Goal: Information Seeking & Learning: Find specific fact

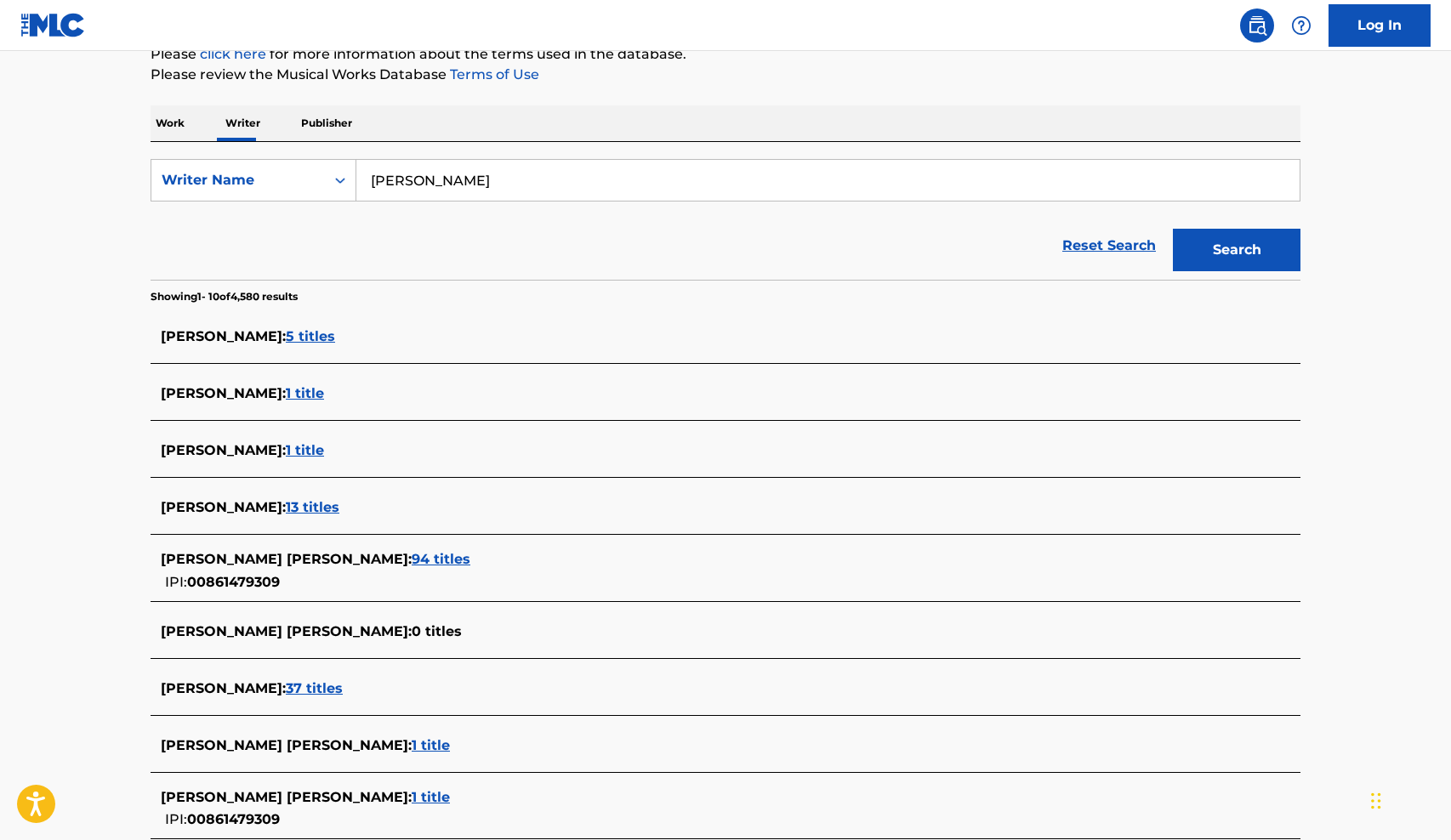
scroll to position [453, 0]
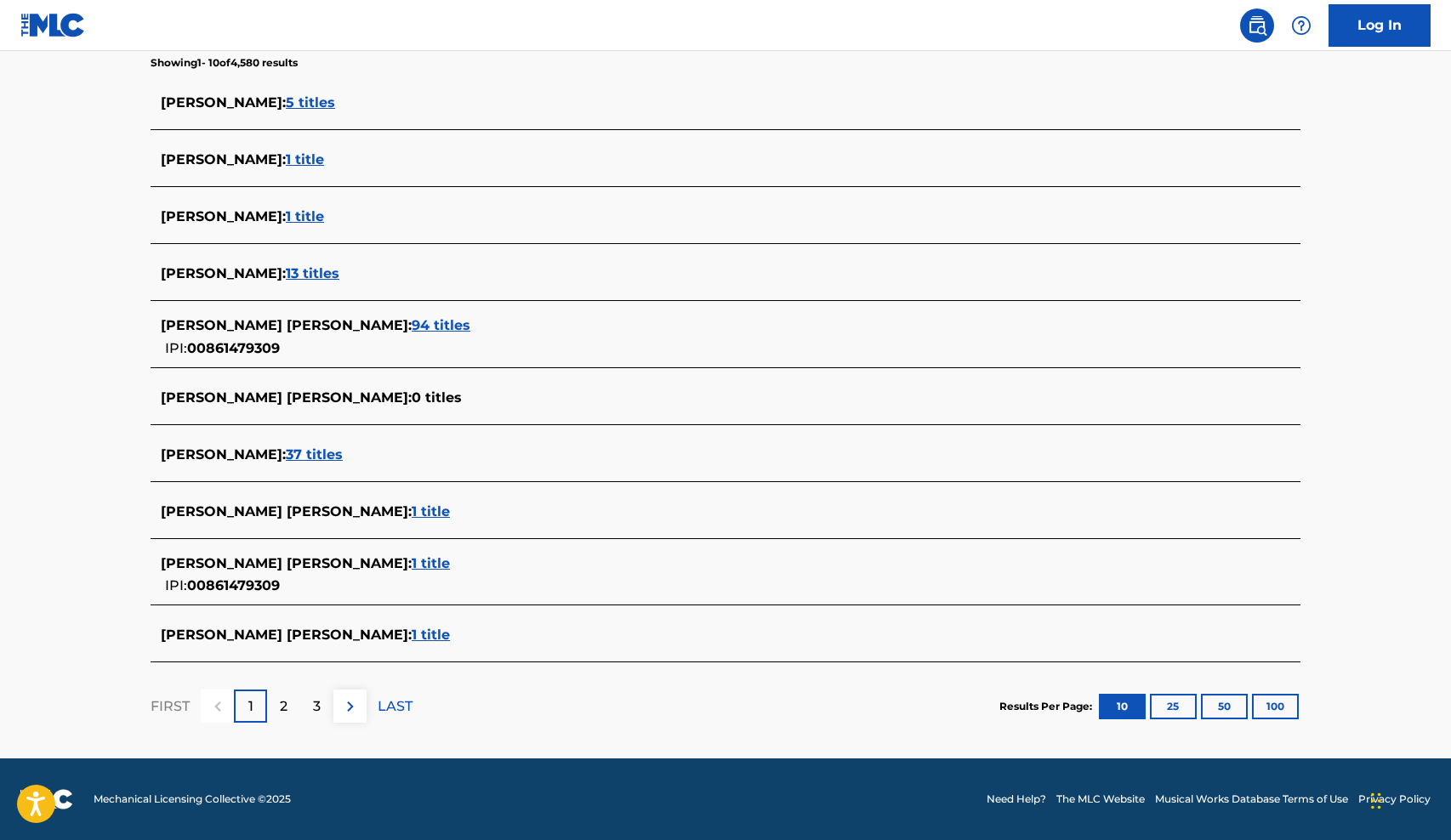
click at [342, 457] on span "37 titles" at bounding box center [314, 454] width 57 height 16
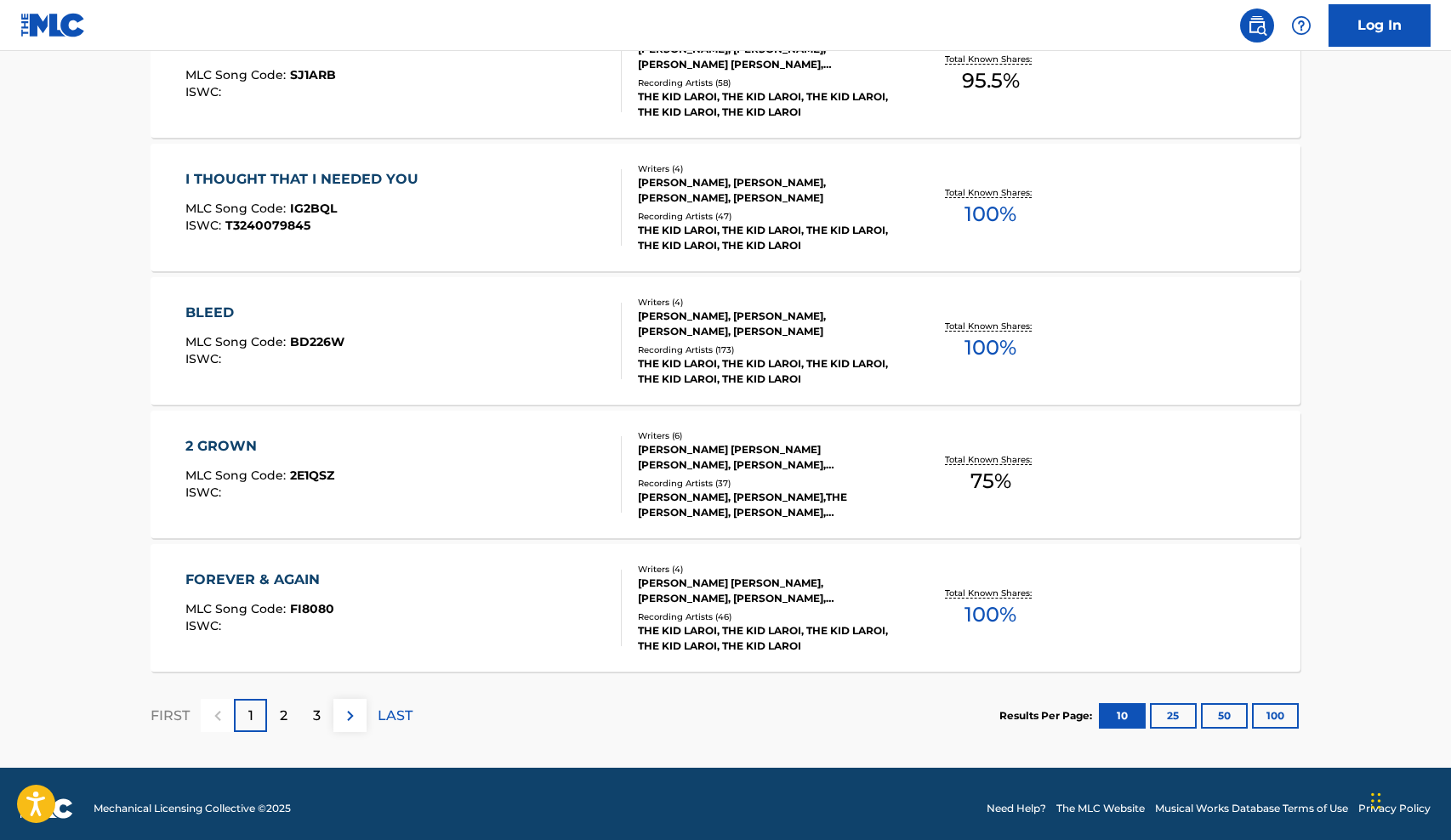
scroll to position [1242, 0]
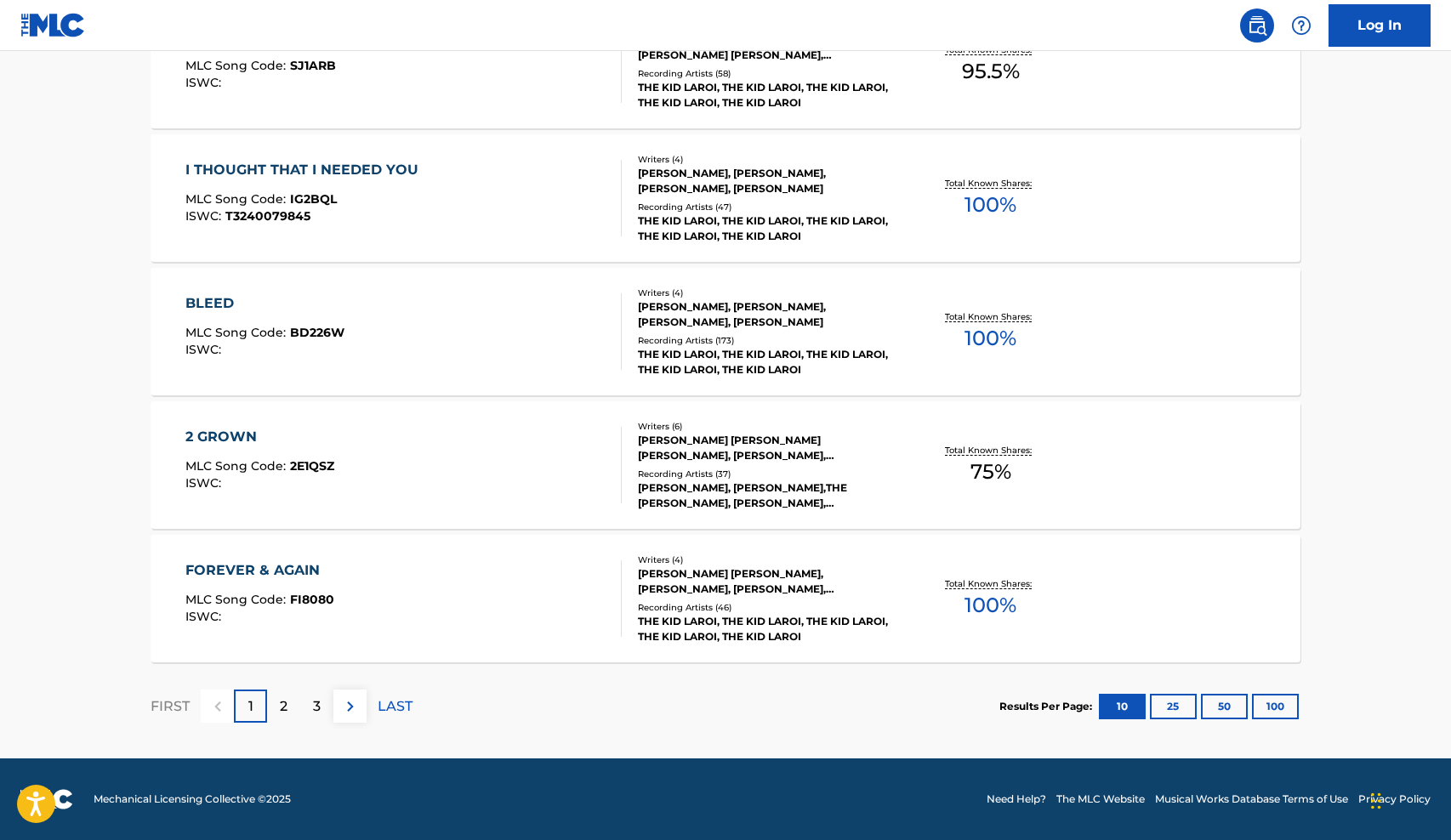
click at [287, 696] on p "2" at bounding box center [283, 706] width 8 height 20
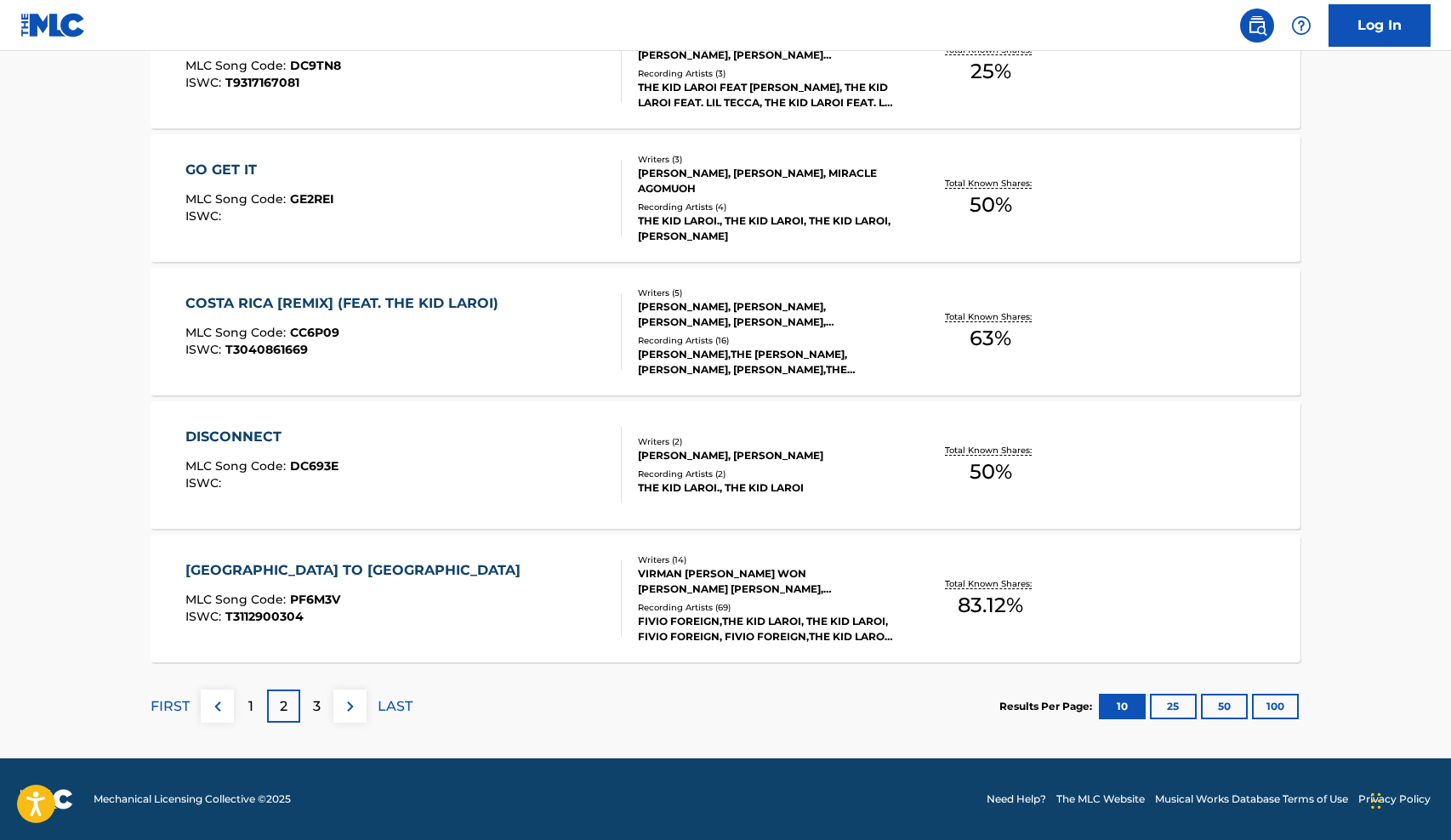
click at [324, 712] on div "3" at bounding box center [316, 706] width 33 height 33
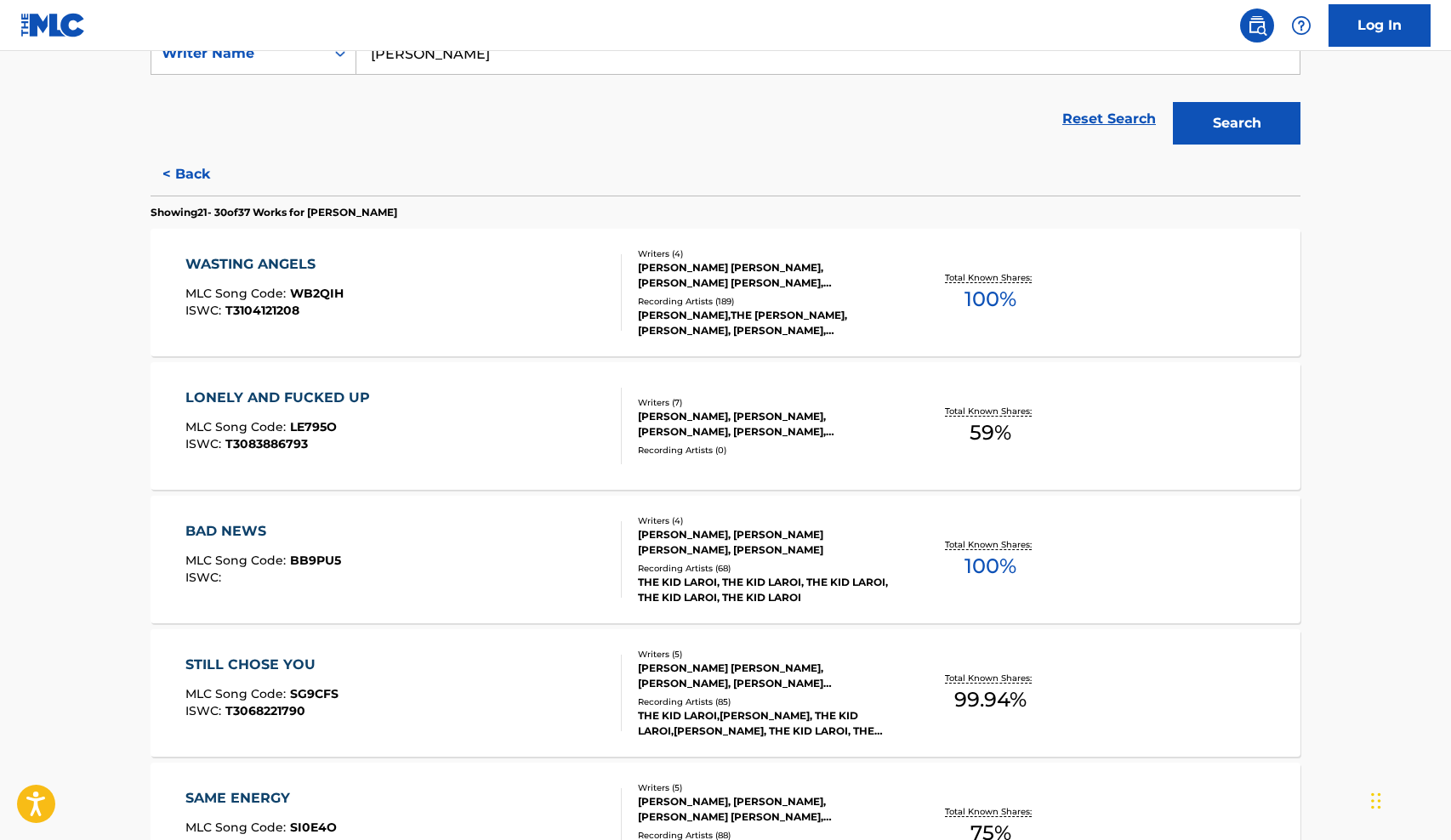
scroll to position [0, 0]
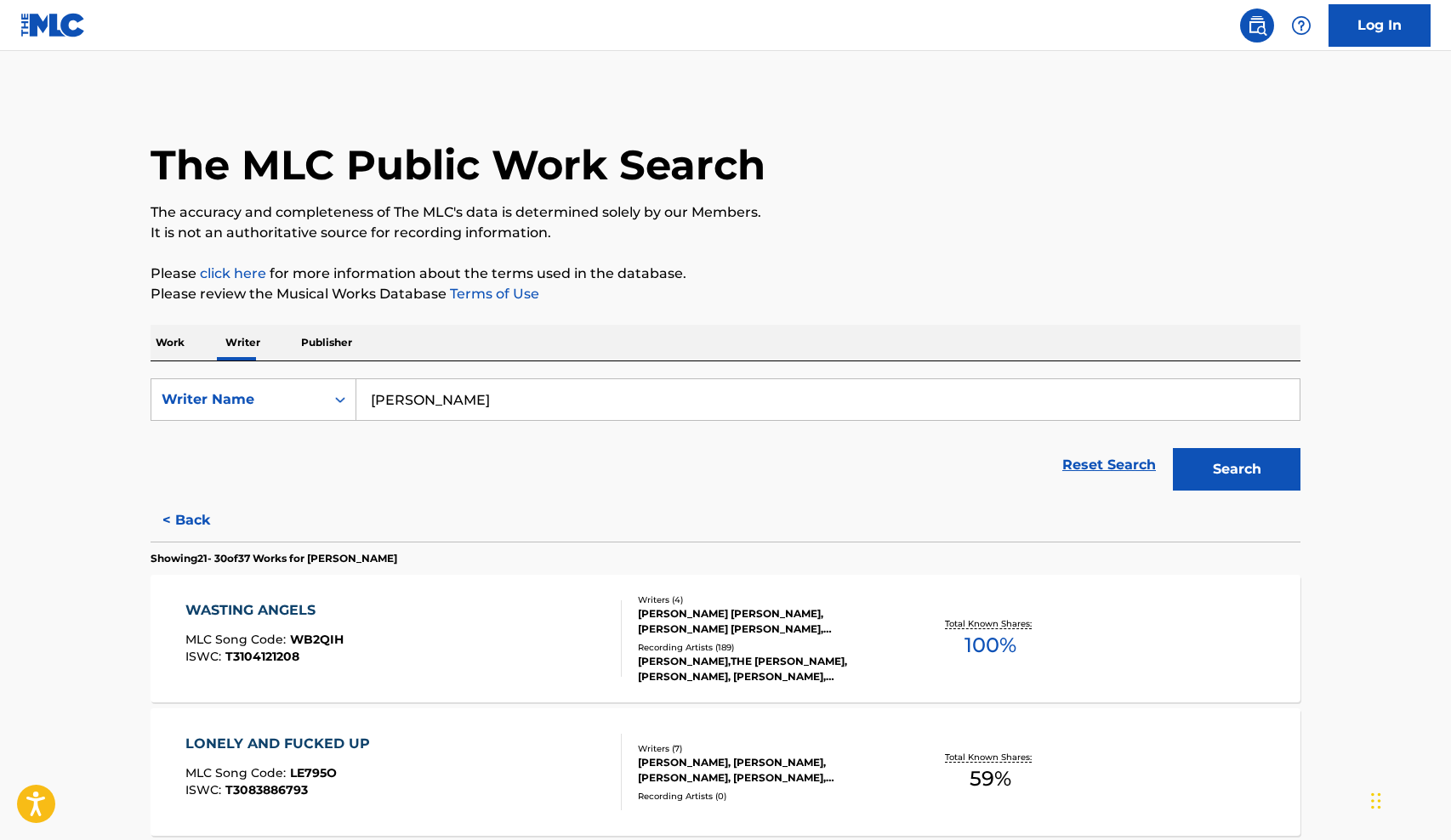
click at [177, 350] on p "Work" at bounding box center [170, 342] width 39 height 36
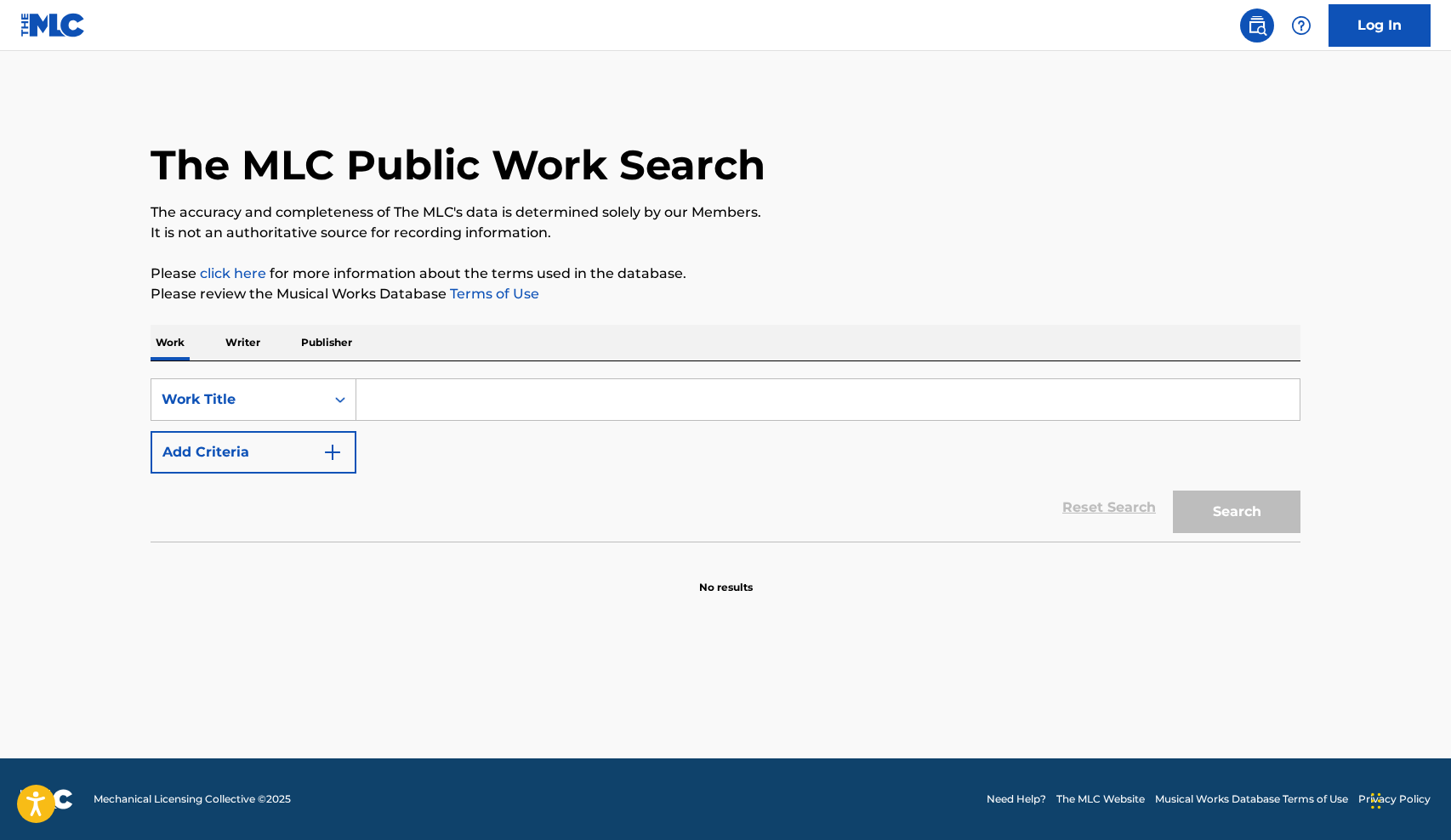
click at [387, 396] on input "Search Form" at bounding box center [827, 400] width 943 height 41
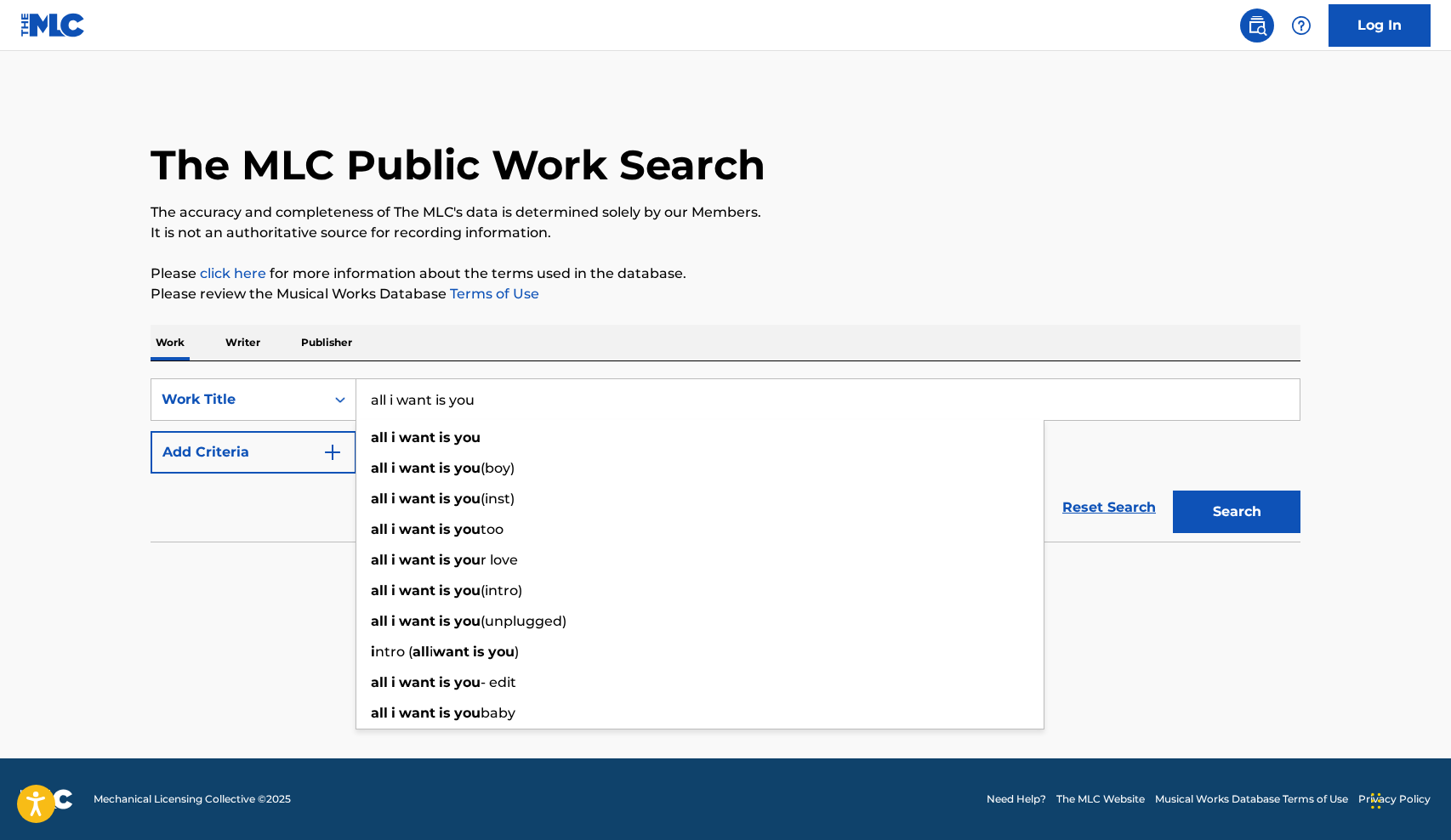
type input "all i want is you"
click at [1173, 491] on button "Search" at bounding box center [1237, 512] width 128 height 43
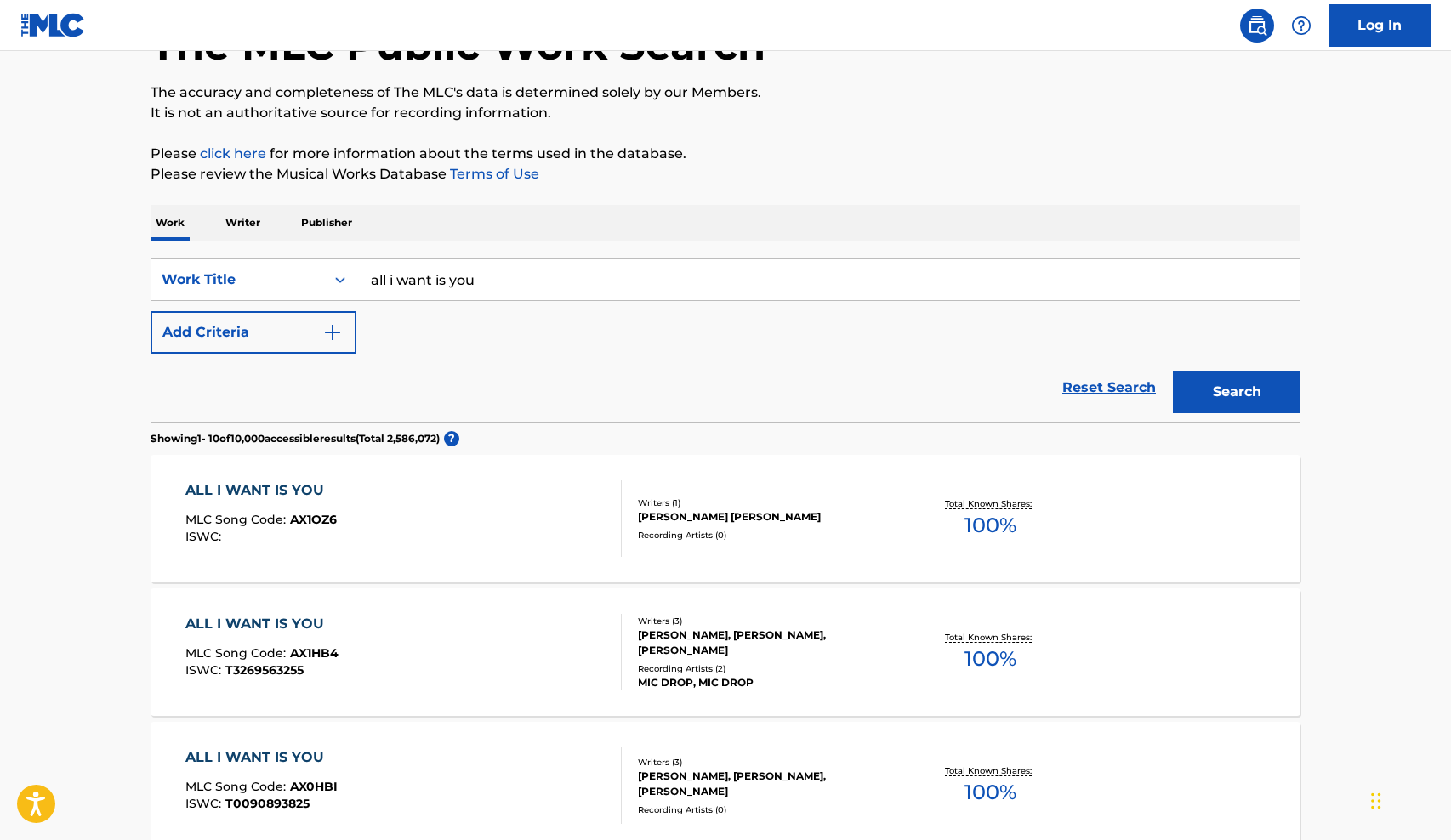
scroll to position [107, 0]
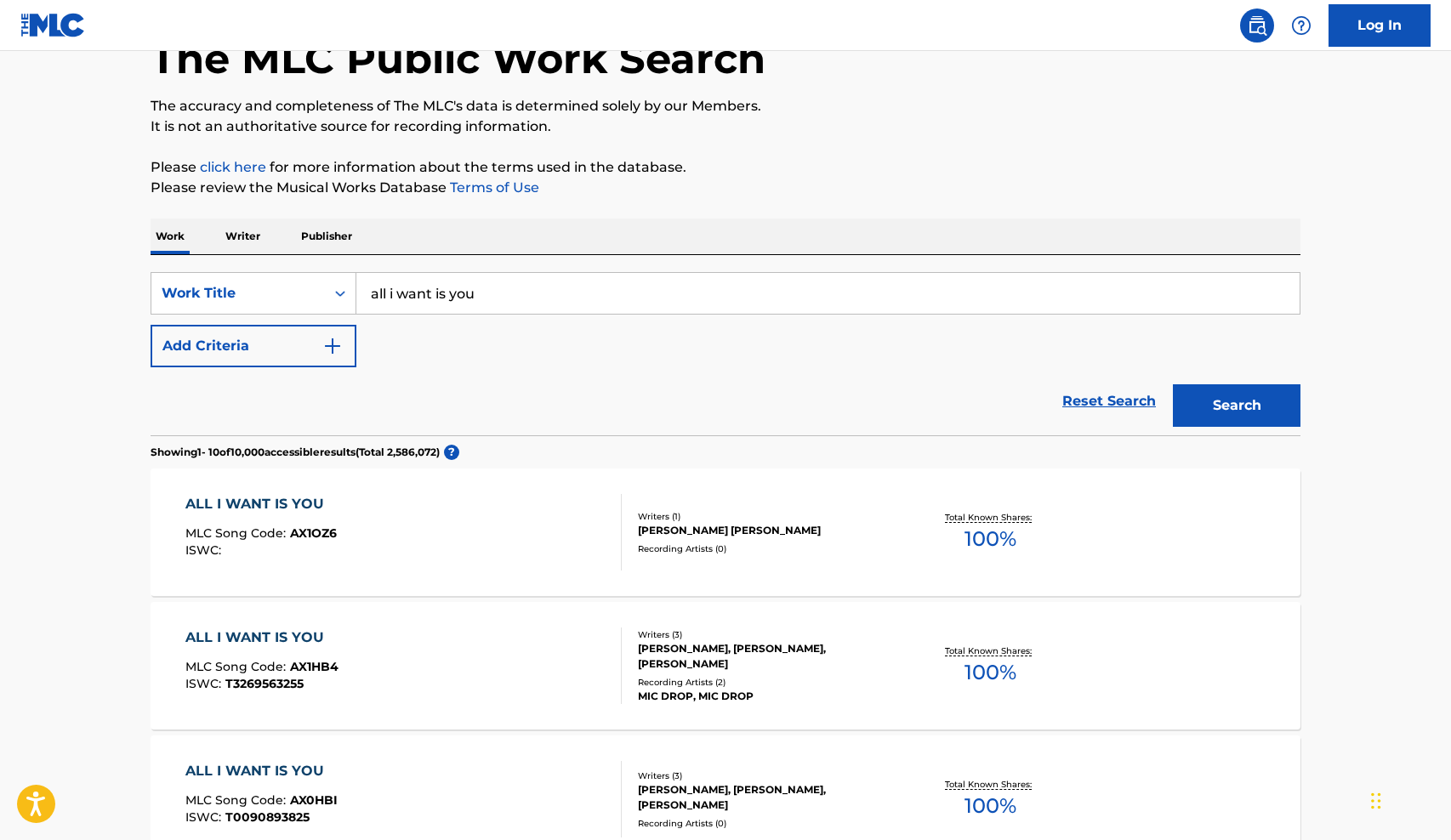
click at [353, 339] on button "Add Criteria" at bounding box center [253, 346] width 206 height 43
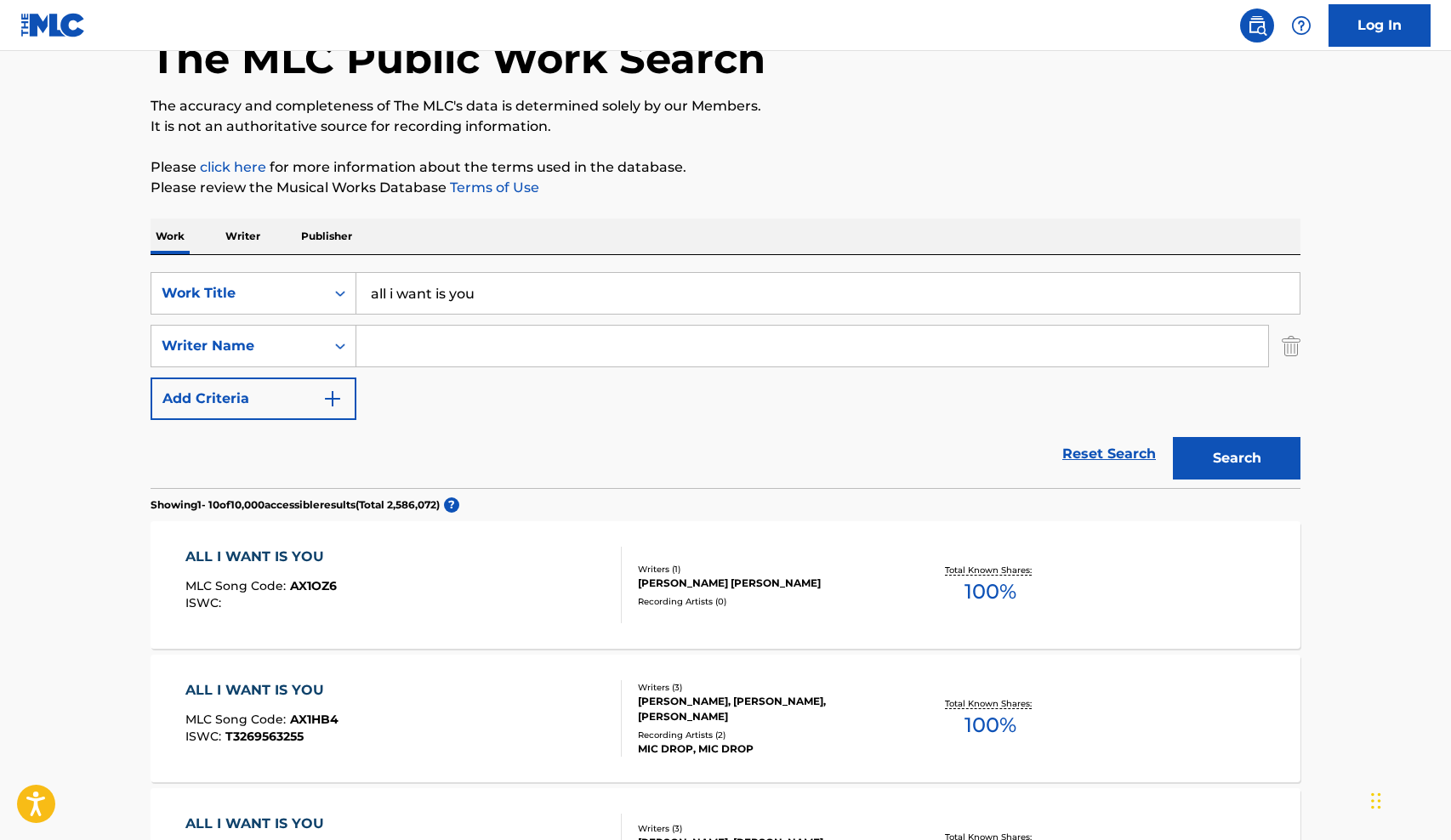
click at [433, 351] on input "Search Form" at bounding box center [812, 346] width 912 height 41
type input "g"
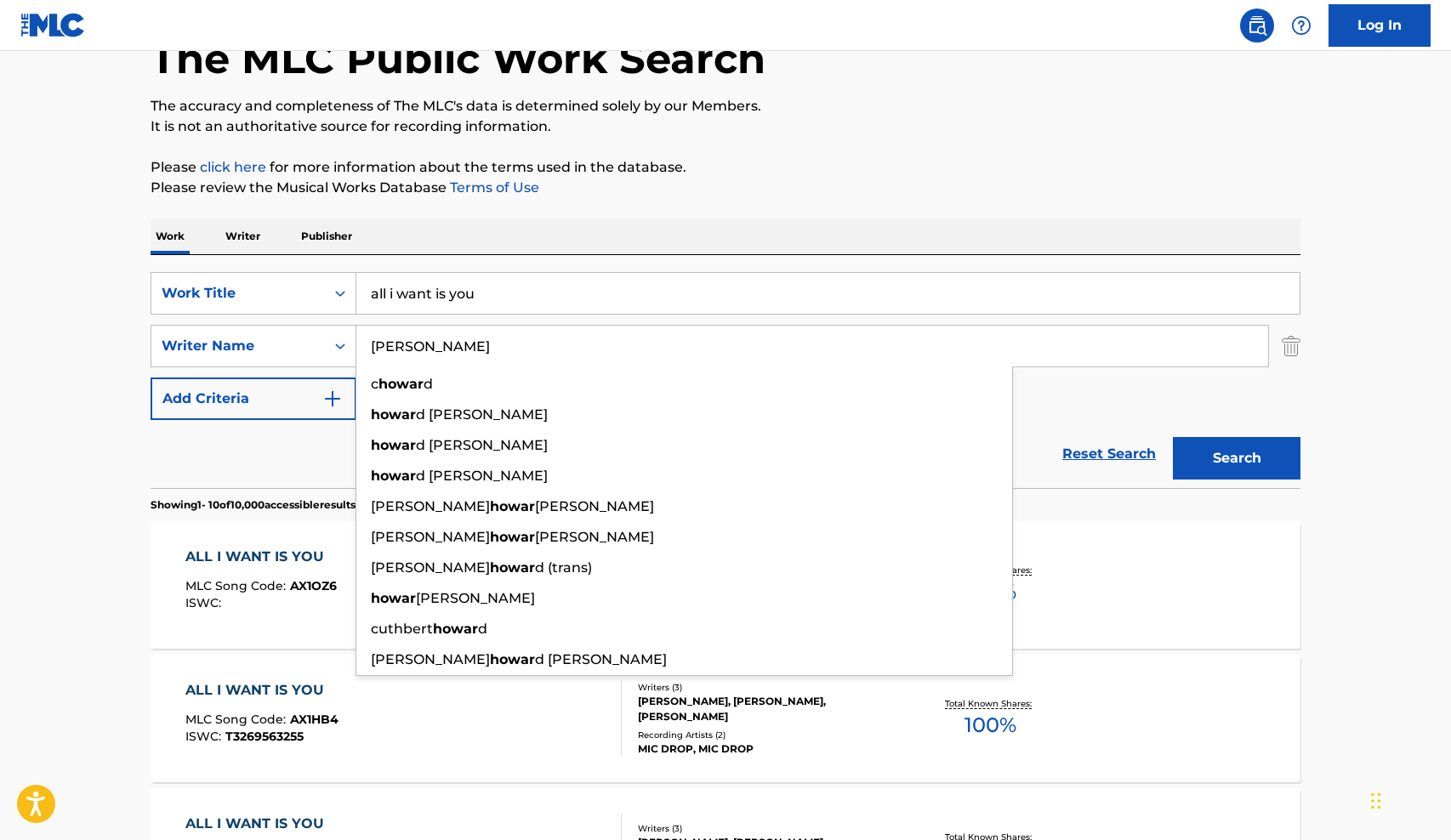
type input "[PERSON_NAME]"
click at [1173, 437] on button "Search" at bounding box center [1237, 459] width 128 height 43
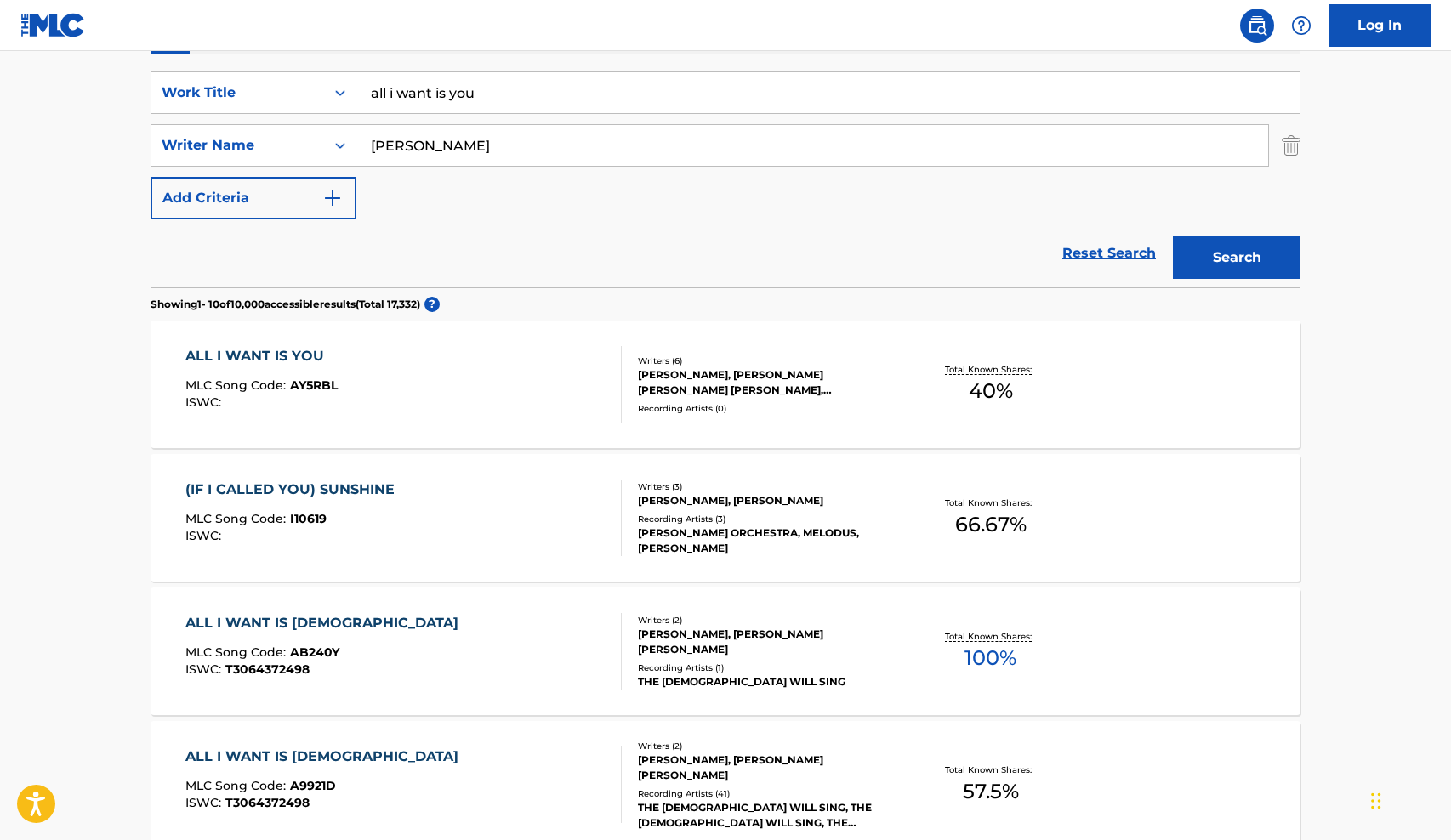
scroll to position [319, 0]
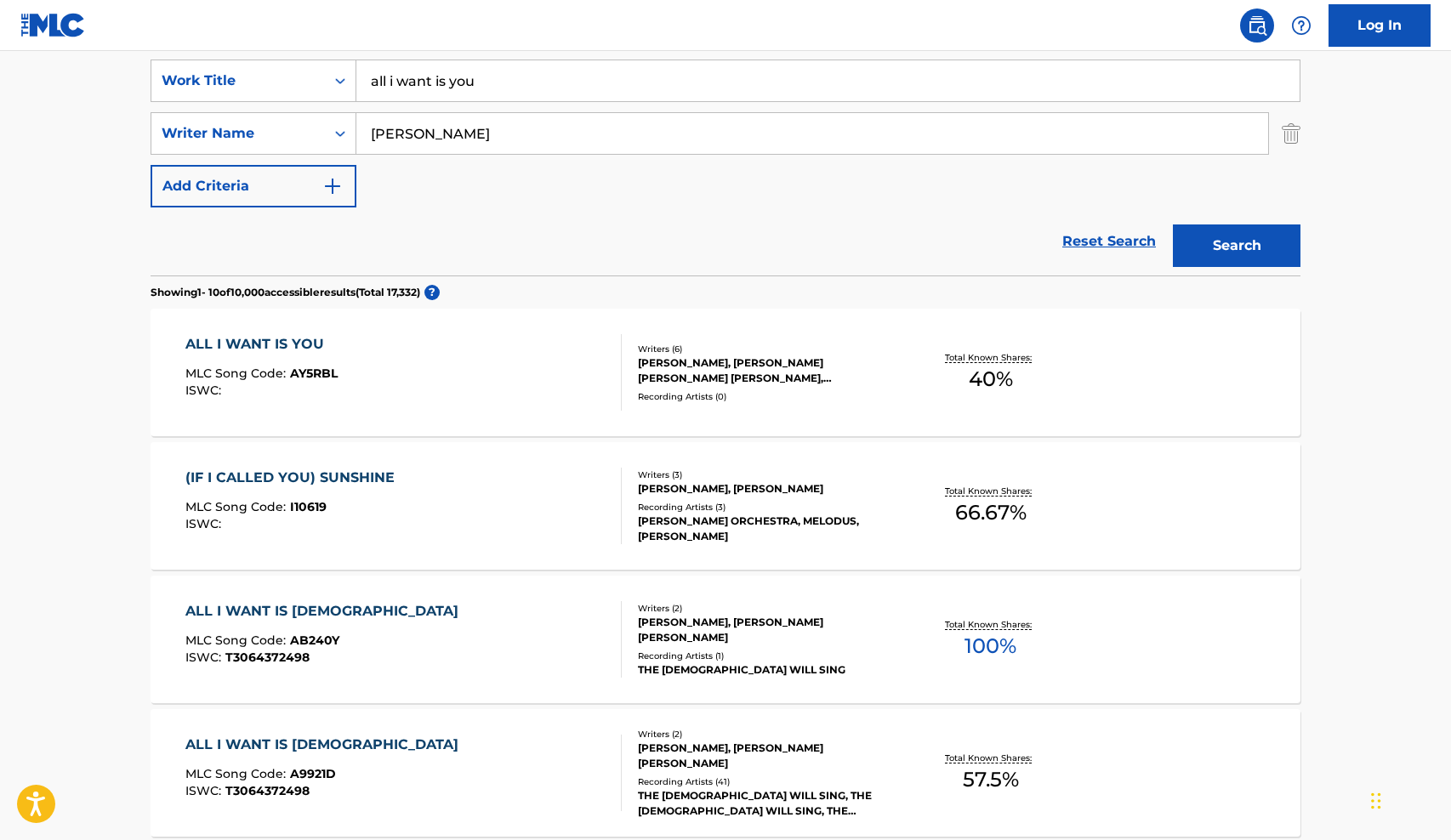
click at [265, 342] on div "ALL I WANT IS YOU" at bounding box center [261, 344] width 152 height 20
